Goal: Check status: Check status

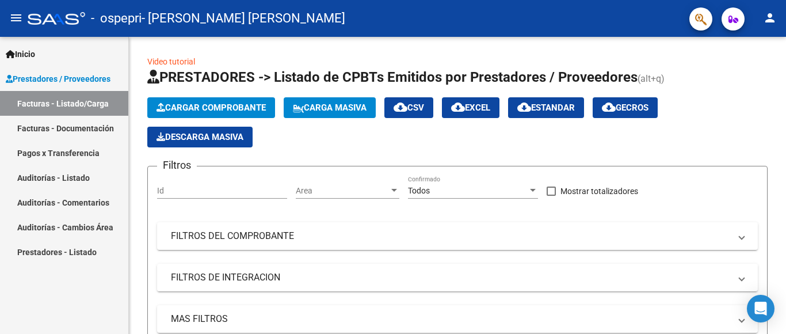
click at [785, 153] on div at bounding box center [784, 95] width 3 height 116
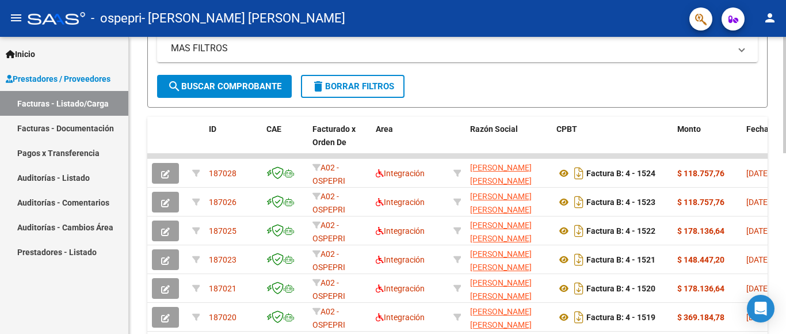
scroll to position [198, 0]
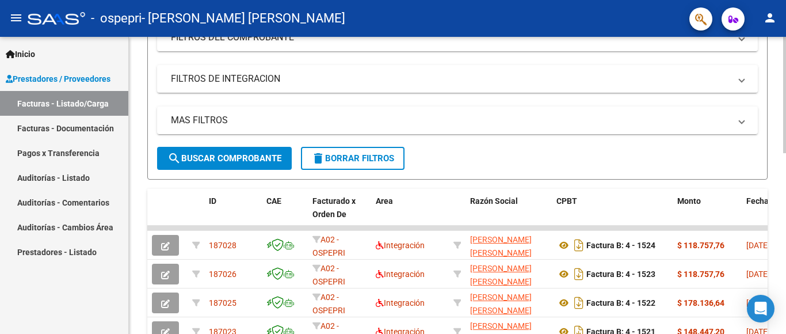
click at [785, 153] on div at bounding box center [784, 95] width 3 height 116
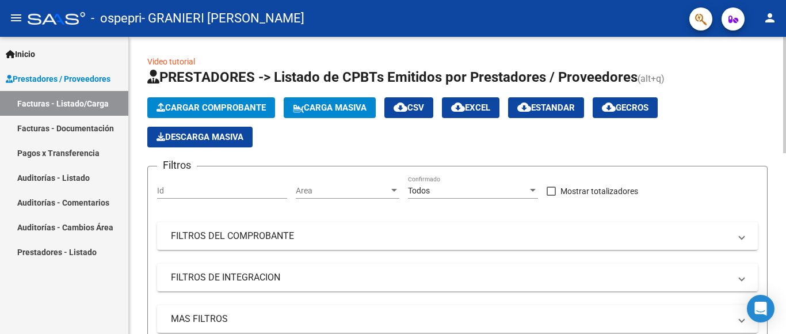
click at [785, 250] on div at bounding box center [784, 185] width 3 height 297
